Goal: Find specific page/section: Find specific page/section

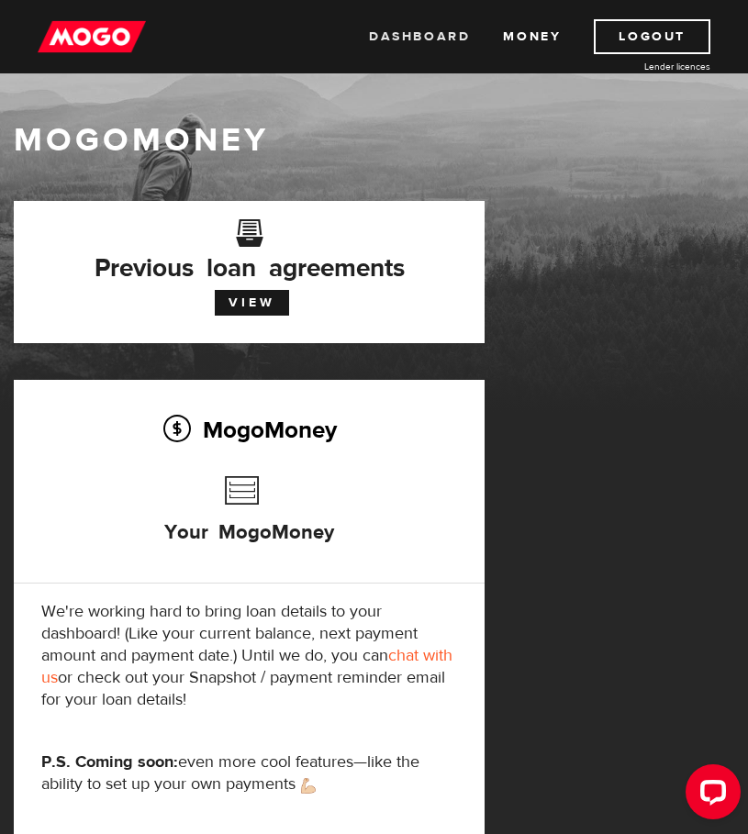
click at [439, 31] on link "Dashboard" at bounding box center [419, 36] width 101 height 35
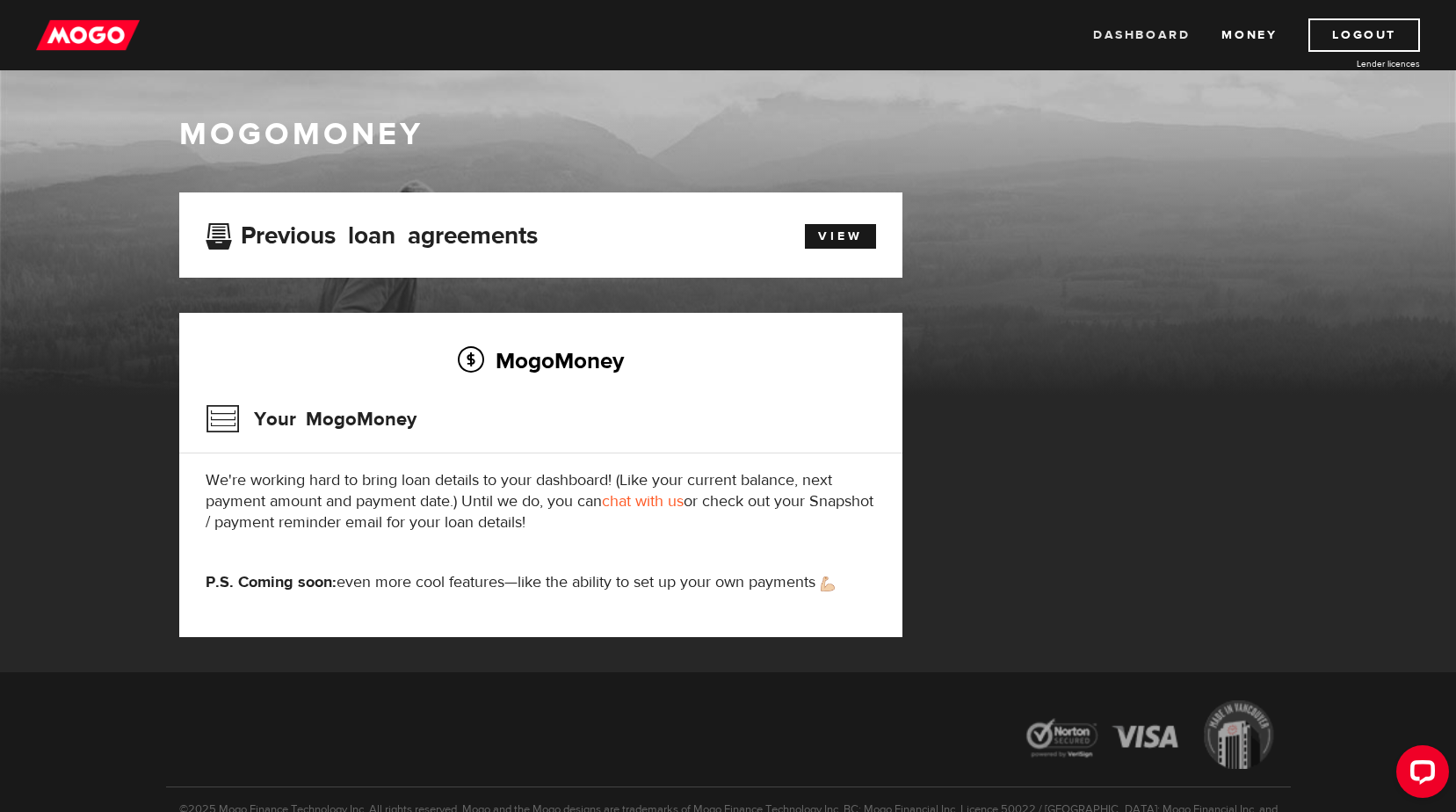
click at [1138, 36] on link "Dashboard" at bounding box center [1141, 34] width 97 height 34
